Goal: Transaction & Acquisition: Book appointment/travel/reservation

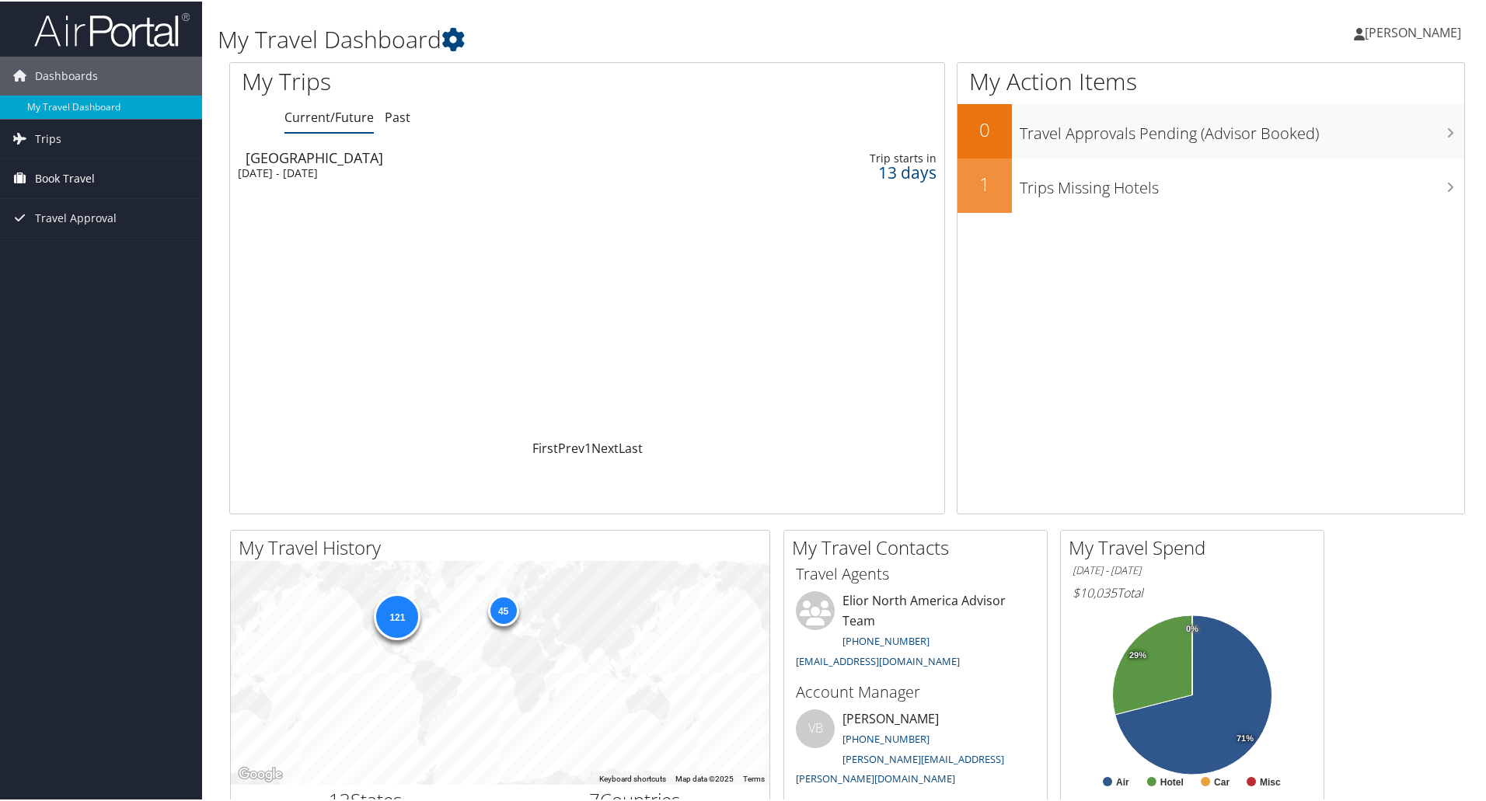
click at [85, 182] on span "Book Travel" at bounding box center [65, 177] width 60 height 39
click at [85, 254] on link "Book/Manage Online Trips" at bounding box center [101, 254] width 202 height 23
